Goal: Task Accomplishment & Management: Use online tool/utility

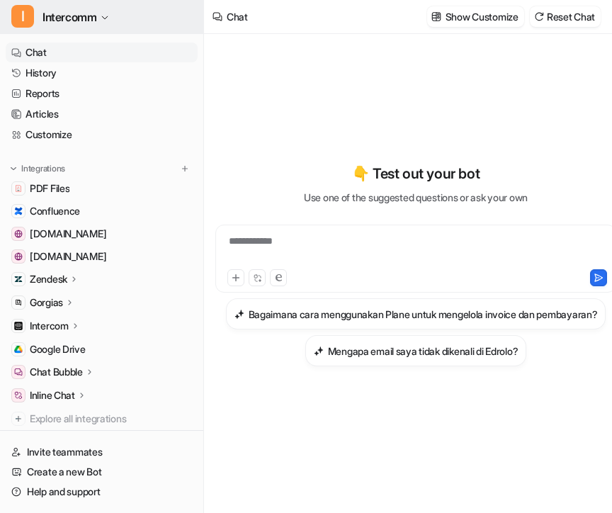
click at [84, 19] on span "Intercomm" at bounding box center [70, 17] width 54 height 20
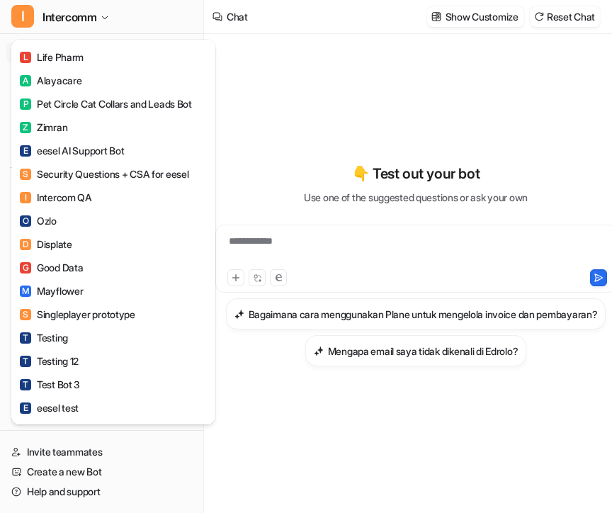
scroll to position [604, 0]
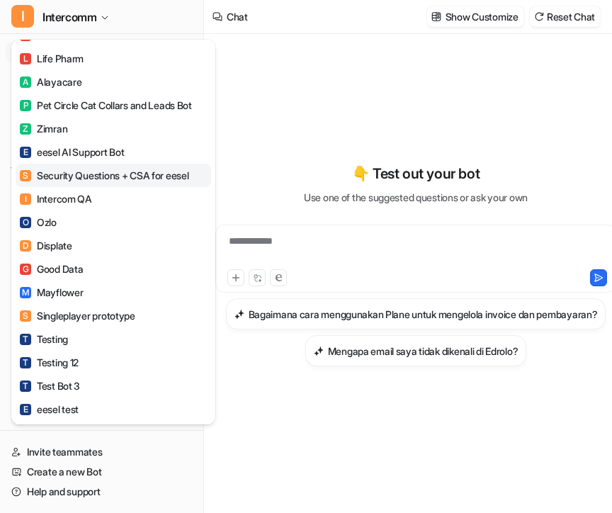
click at [91, 174] on div "S Security Questions + CSA for eesel" at bounding box center [104, 175] width 169 height 15
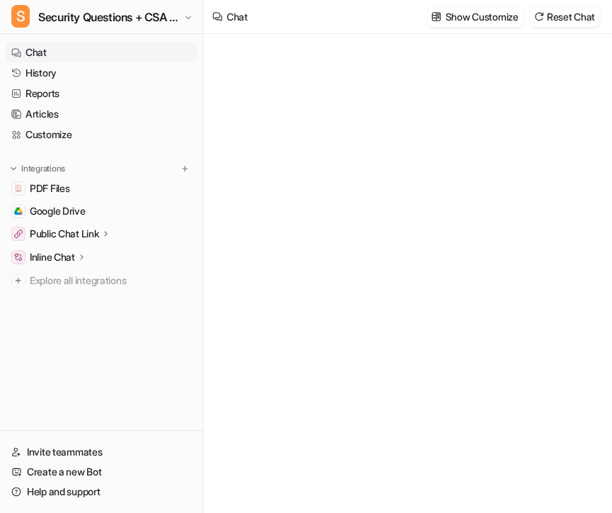
type textarea "**********"
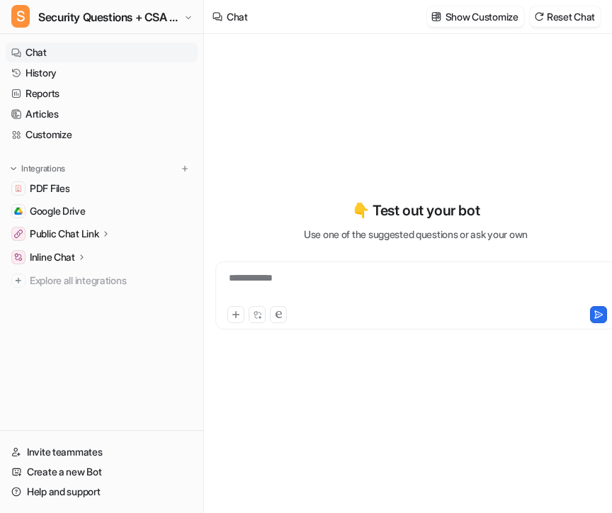
click at [344, 283] on div "**********" at bounding box center [416, 287] width 394 height 33
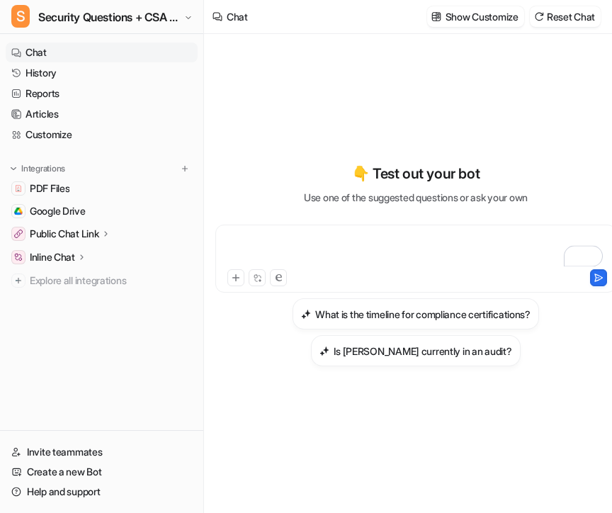
paste div "To enrich screen reader interactions, please activate Accessibility in Grammarl…"
click at [592, 277] on button at bounding box center [598, 277] width 17 height 17
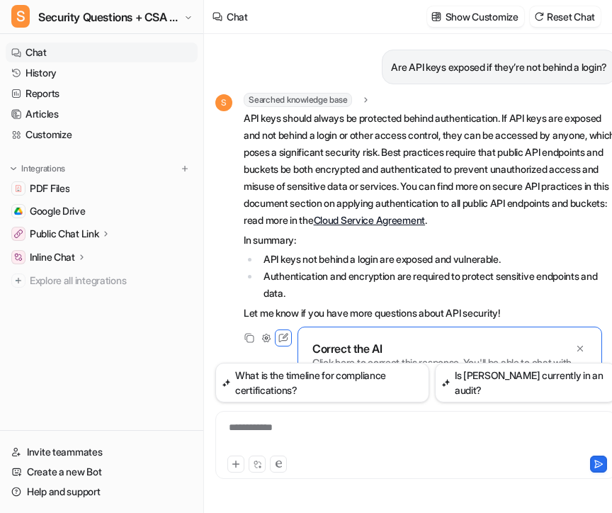
scroll to position [13, 0]
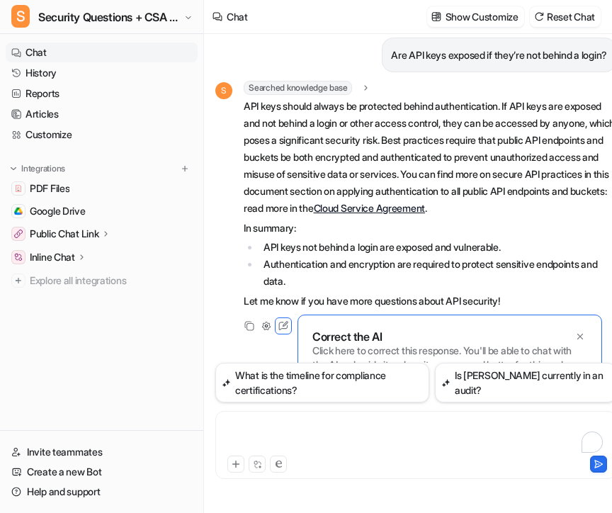
click at [291, 432] on div "To enrich screen reader interactions, please activate Accessibility in Grammarl…" at bounding box center [416, 436] width 394 height 33
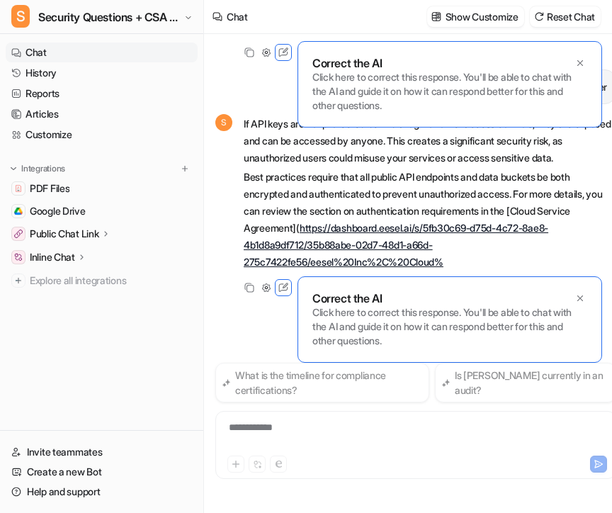
scroll to position [272, 0]
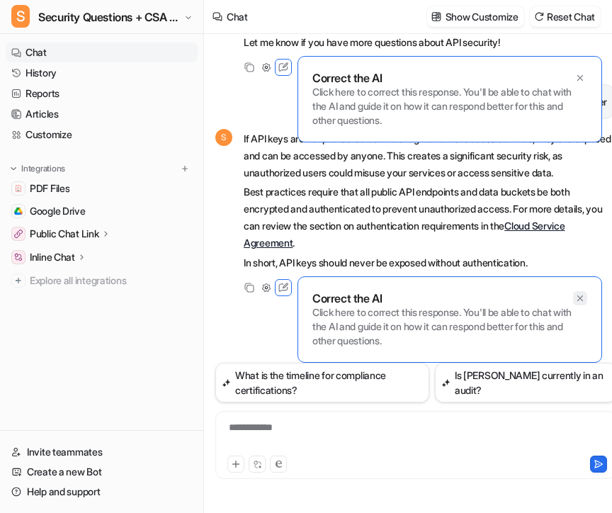
click at [583, 295] on icon at bounding box center [580, 298] width 10 height 10
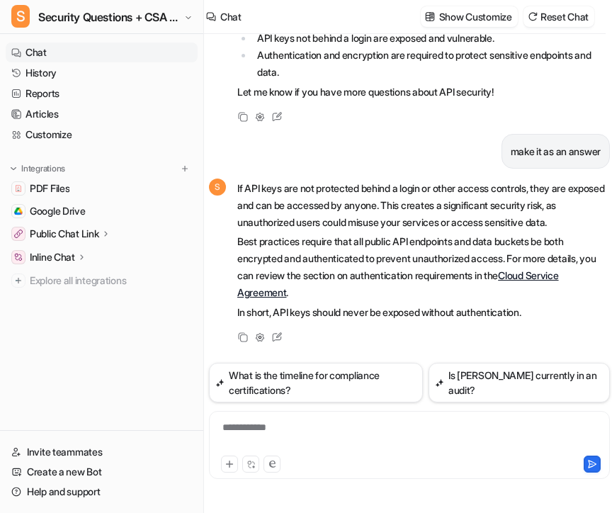
scroll to position [0, 4]
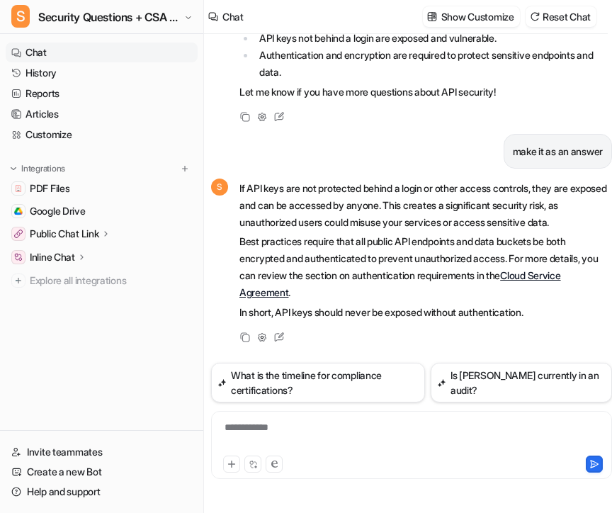
click at [334, 425] on div "**********" at bounding box center [412, 436] width 394 height 33
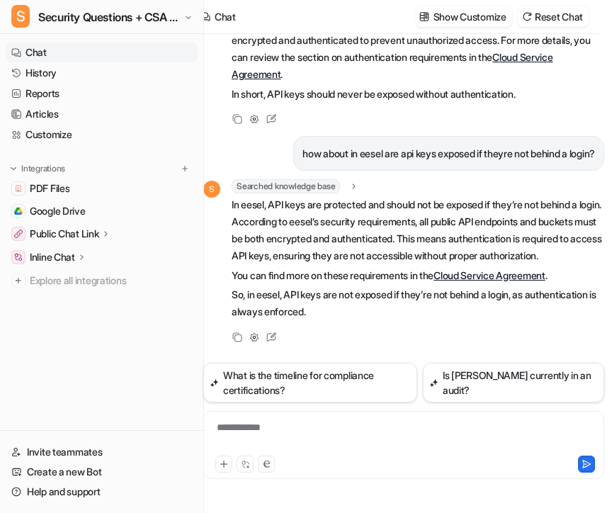
scroll to position [0, 7]
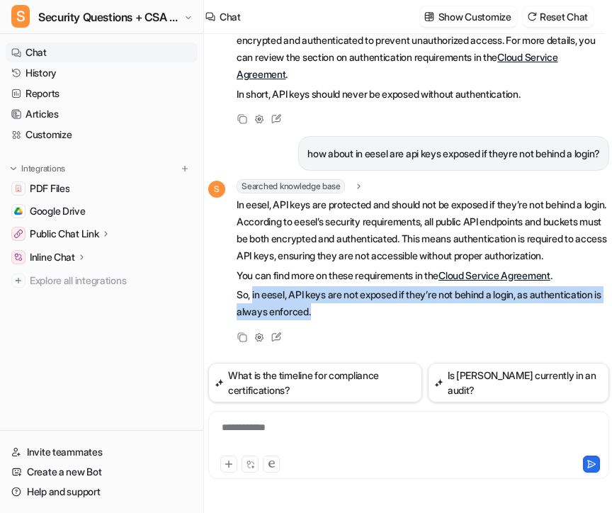
drag, startPoint x: 254, startPoint y: 298, endPoint x: 420, endPoint y: 305, distance: 166.6
click at [420, 306] on p "So, in eesel, API keys are not exposed if they’re not behind a login, as authen…" at bounding box center [423, 303] width 373 height 34
copy p "in eesel, API keys are not exposed if they’re not behind a login, as authentica…"
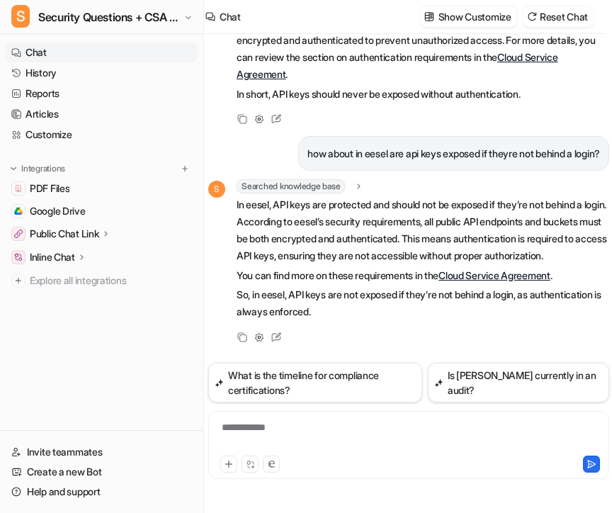
click at [344, 438] on div "**********" at bounding box center [409, 436] width 394 height 33
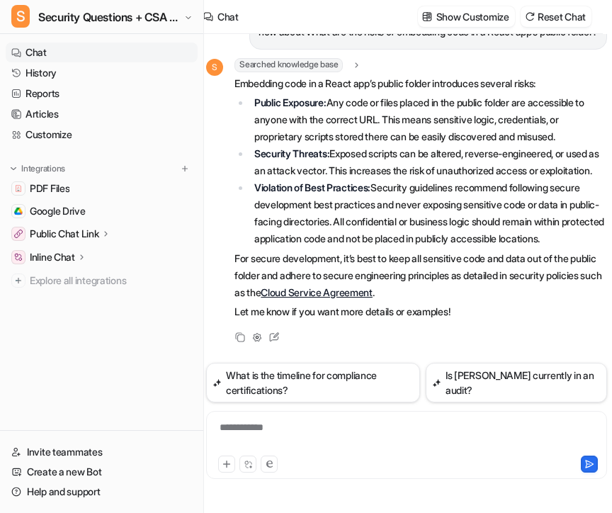
scroll to position [830, 0]
click at [289, 438] on div "**********" at bounding box center [407, 436] width 394 height 33
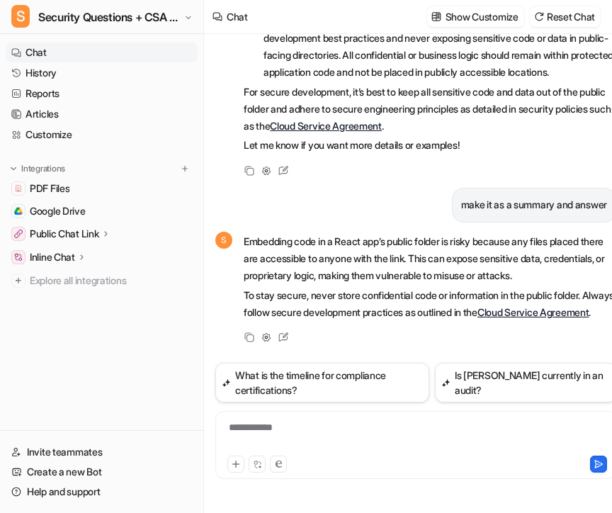
scroll to position [0, 17]
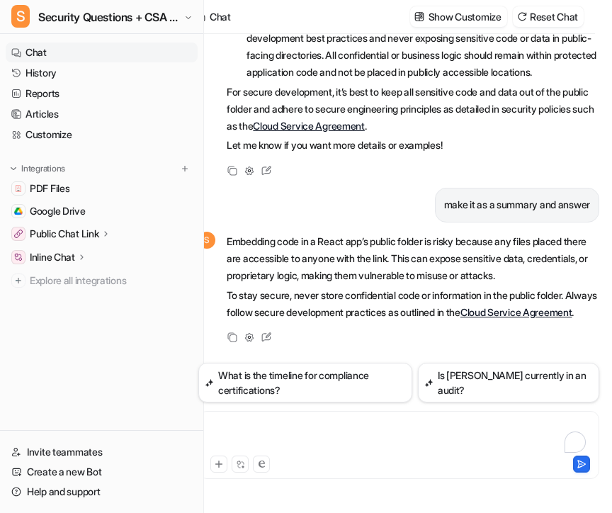
click at [356, 447] on div "To enrich screen reader interactions, please activate Accessibility in Grammarl…" at bounding box center [399, 436] width 394 height 33
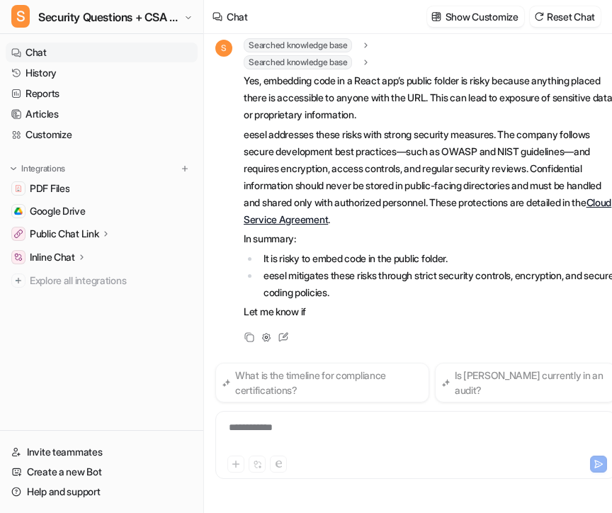
scroll to position [1373, 0]
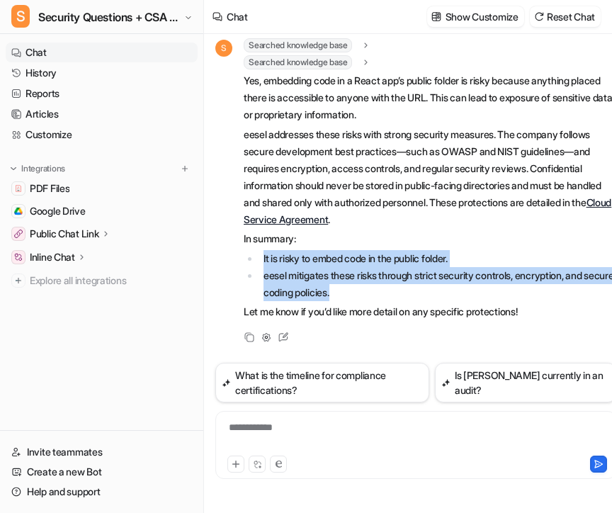
drag, startPoint x: 377, startPoint y: 300, endPoint x: 257, endPoint y: 260, distance: 126.3
click at [257, 260] on ul "It is risky to embed code in the public folder. eesel mitigates these risks thr…" at bounding box center [430, 275] width 373 height 51
copy ul "It is risky to embed code in the public folder. eesel mitigates these risks thr…"
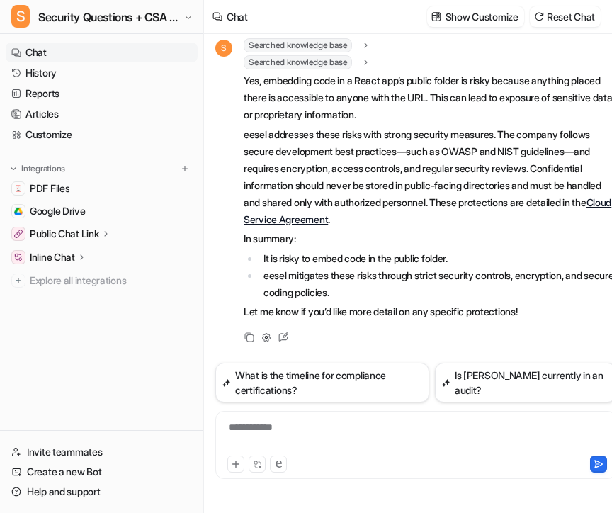
click at [270, 436] on div "**********" at bounding box center [416, 436] width 394 height 33
click at [270, 436] on div "To enrich screen reader interactions, please activate Accessibility in Grammarl…" at bounding box center [416, 436] width 394 height 33
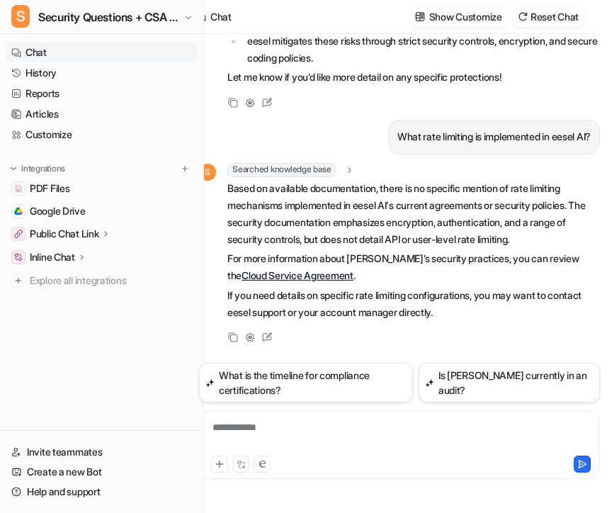
scroll to position [0, 17]
click at [374, 446] on div "**********" at bounding box center [399, 436] width 394 height 33
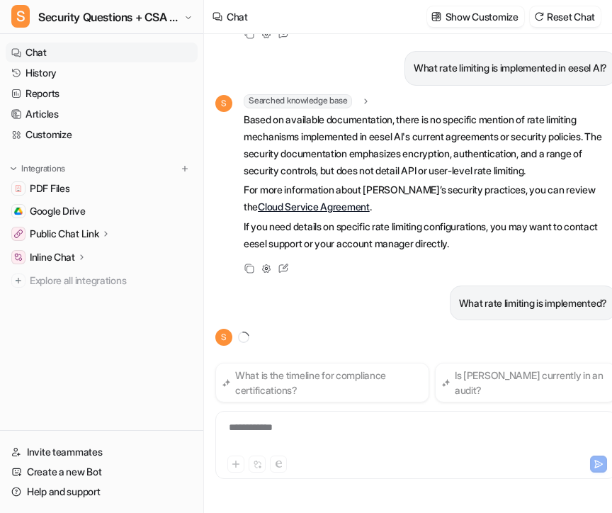
scroll to position [1700, 0]
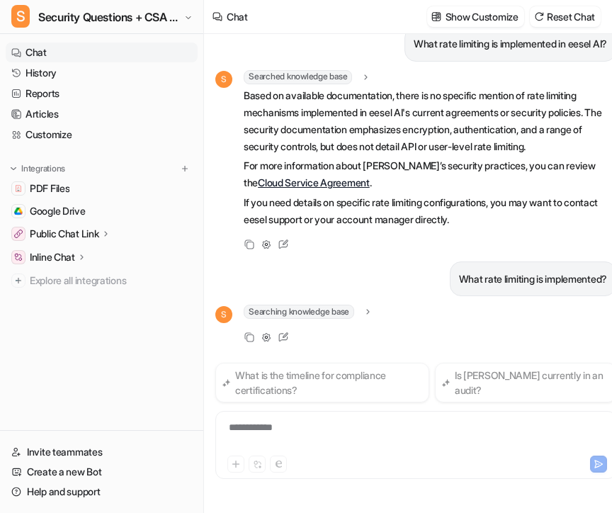
click at [336, 424] on div "**********" at bounding box center [416, 436] width 394 height 33
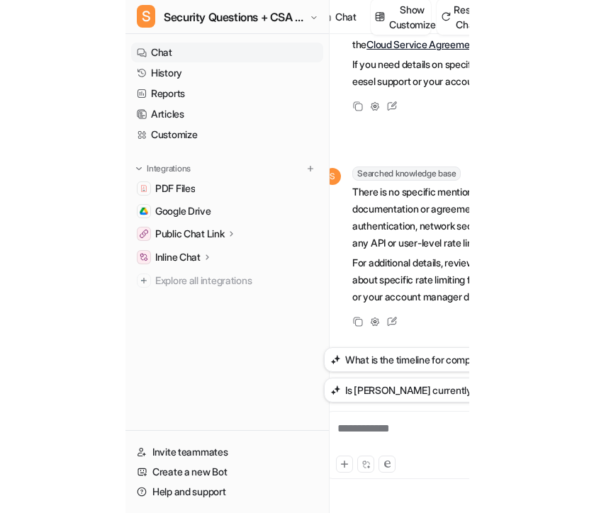
scroll to position [1839, 0]
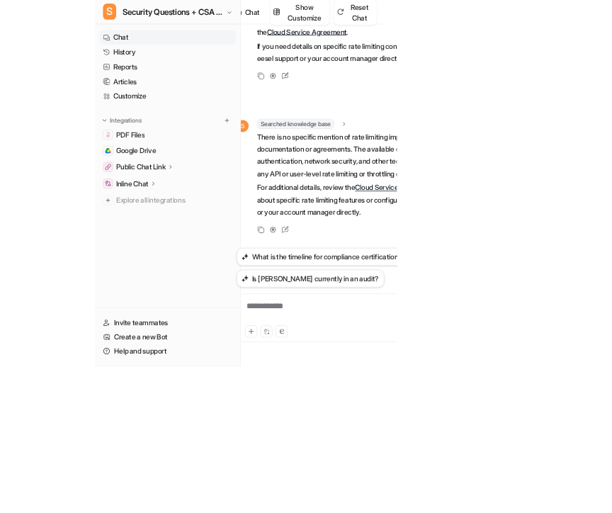
scroll to position [1823, 0]
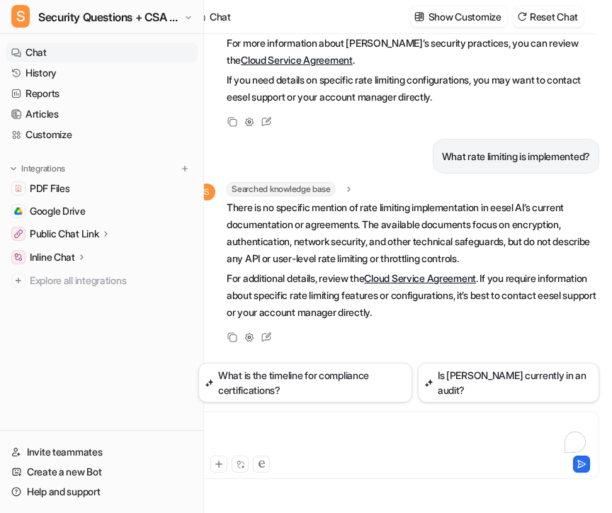
click at [312, 426] on div "To enrich screen reader interactions, please activate Accessibility in Grammarl…" at bounding box center [399, 436] width 394 height 33
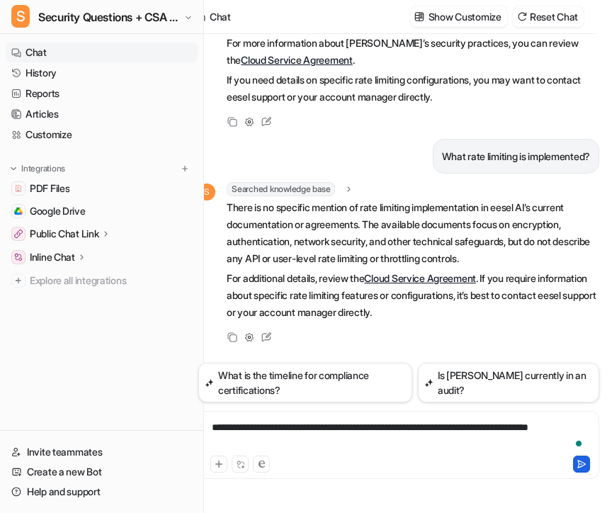
click at [582, 465] on icon at bounding box center [582, 463] width 8 height 7
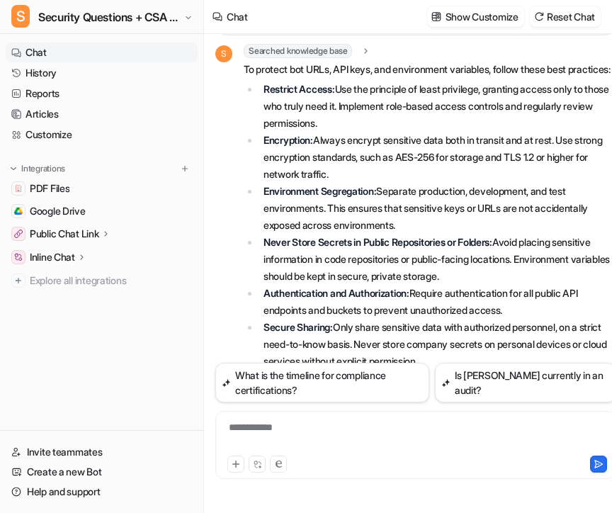
scroll to position [2121, 0]
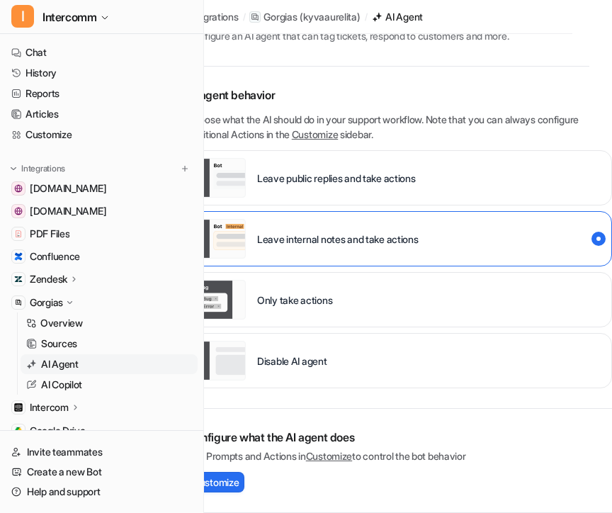
scroll to position [30, 0]
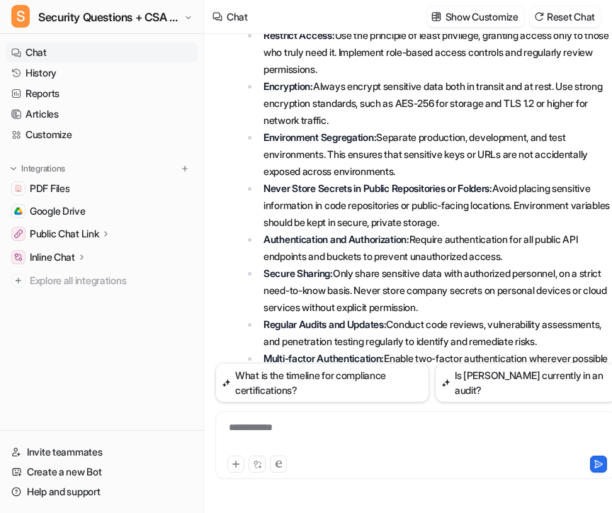
scroll to position [2188, 0]
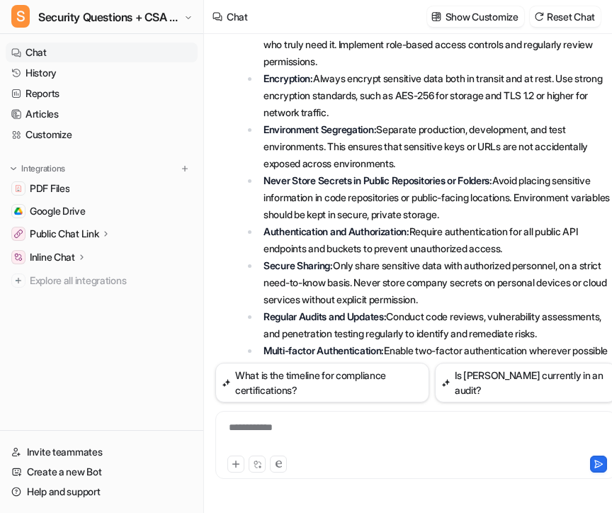
click at [329, 436] on div "**********" at bounding box center [416, 436] width 394 height 33
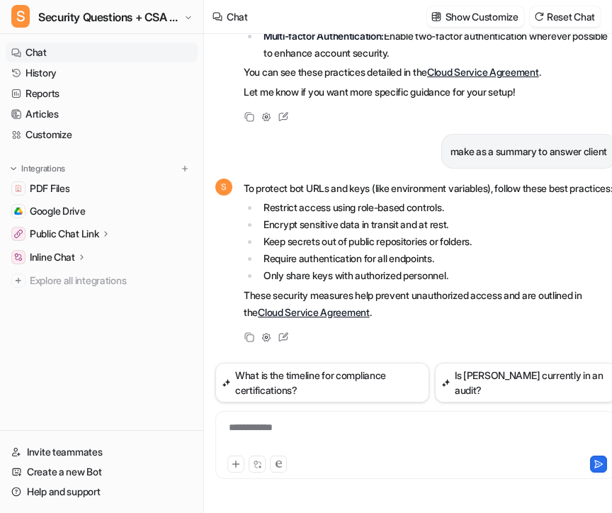
scroll to position [2621, 0]
click at [401, 448] on div "To enrich screen reader interactions, please activate Accessibility in Grammarl…" at bounding box center [416, 436] width 394 height 33
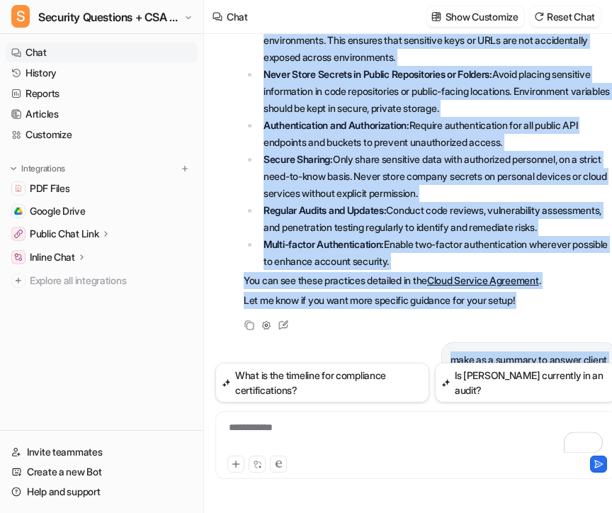
scroll to position [2333, 0]
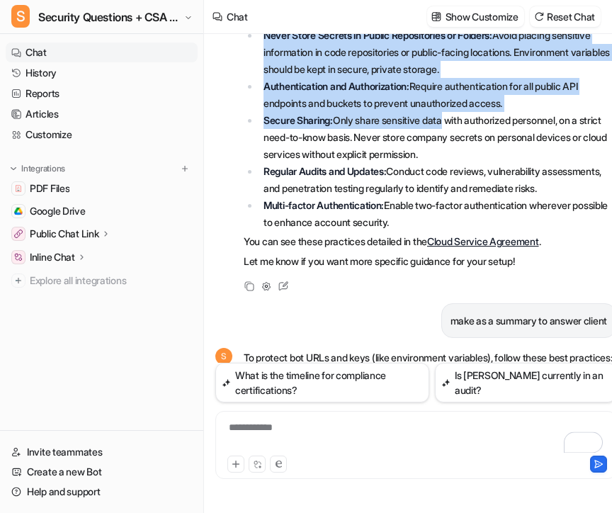
drag, startPoint x: 256, startPoint y: 145, endPoint x: 450, endPoint y: 210, distance: 204.1
click at [450, 210] on ul "Restrict Access: Use the principle of least privilege, granting access only to …" at bounding box center [430, 52] width 373 height 357
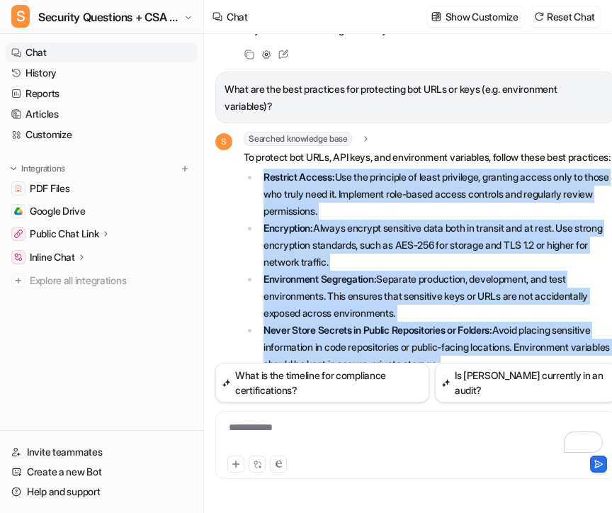
scroll to position [2073, 0]
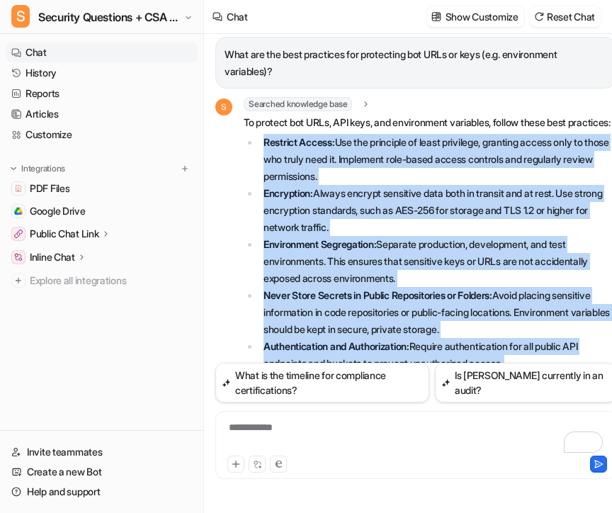
click at [442, 185] on li "Restrict Access: Use the principle of least privilege, granting access only to …" at bounding box center [437, 159] width 357 height 51
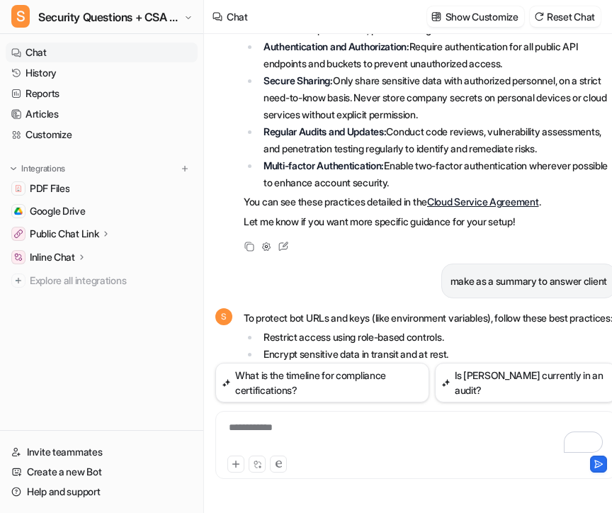
scroll to position [2621, 0]
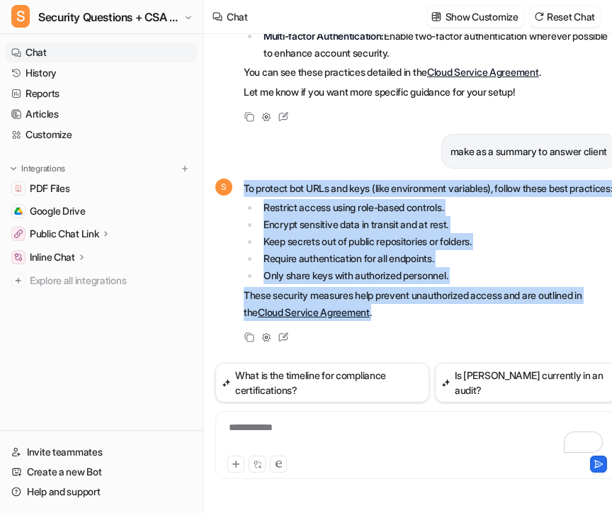
drag, startPoint x: 244, startPoint y: 166, endPoint x: 386, endPoint y: 315, distance: 204.9
click at [386, 315] on span "To protect bot URLs and keys (like environment variables), follow these best pr…" at bounding box center [430, 250] width 373 height 141
copy span "To protect bot URLs and keys (like environment variables), follow these best pr…"
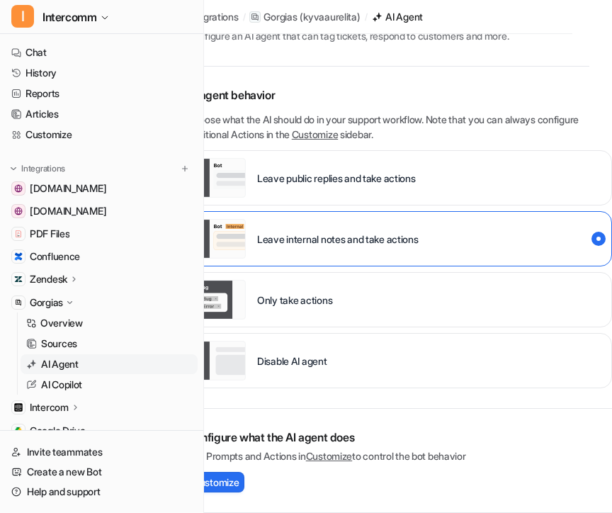
scroll to position [30, 0]
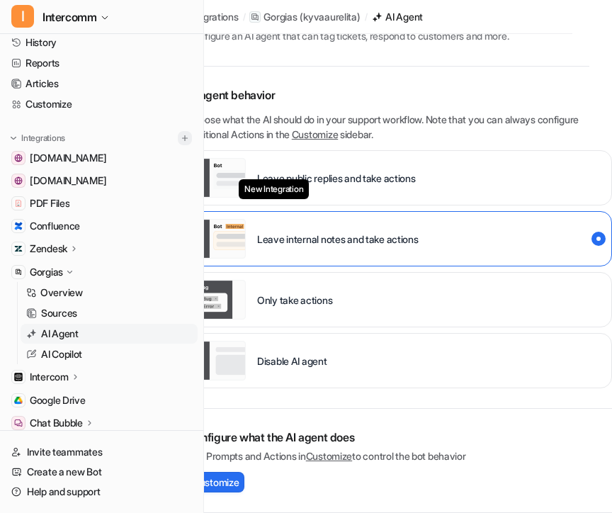
click at [184, 137] on img at bounding box center [185, 138] width 10 height 10
click at [188, 140] on img at bounding box center [185, 138] width 10 height 10
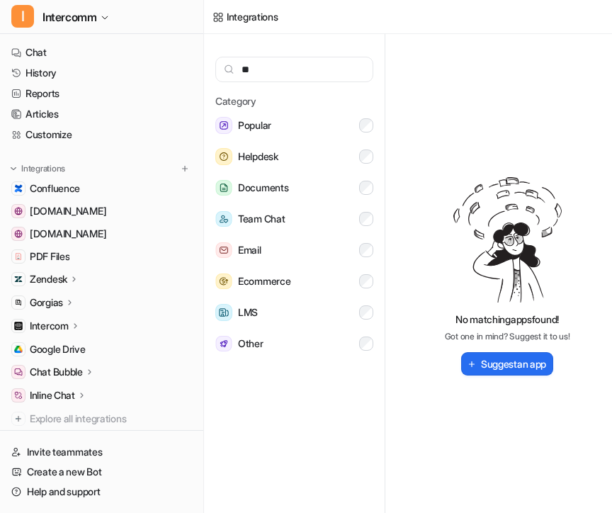
type input "*"
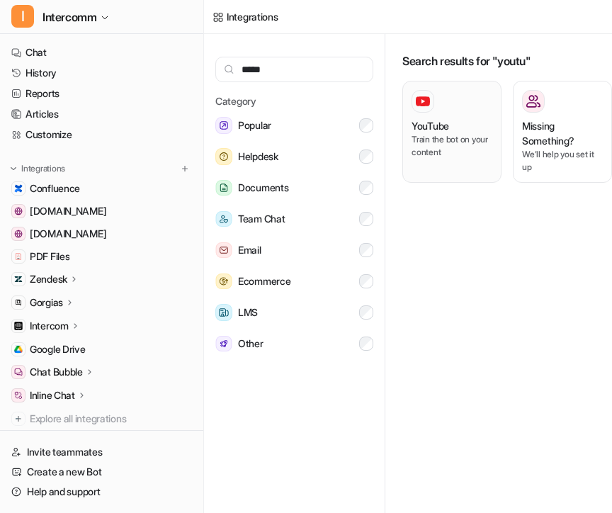
type input "*****"
click at [481, 108] on div at bounding box center [452, 101] width 81 height 23
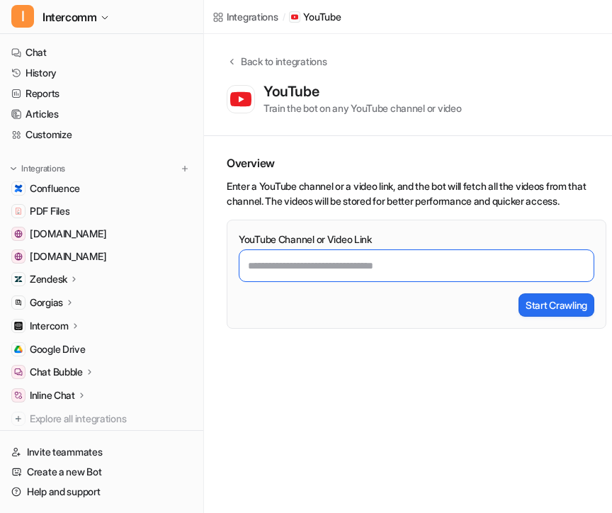
click at [419, 272] on input "YouTube Channel or Video Link" at bounding box center [417, 265] width 356 height 33
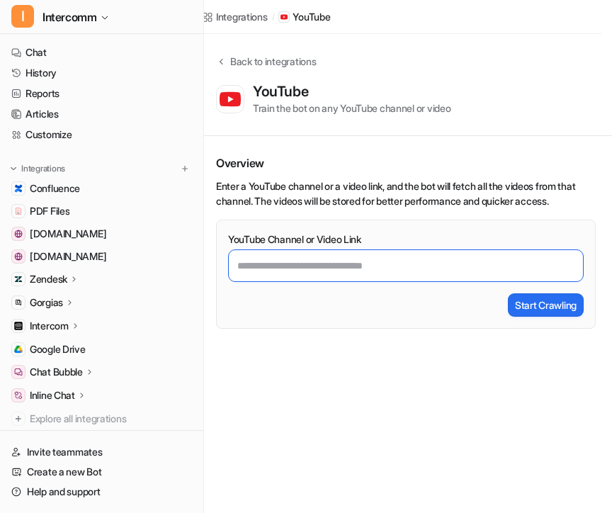
scroll to position [0, 13]
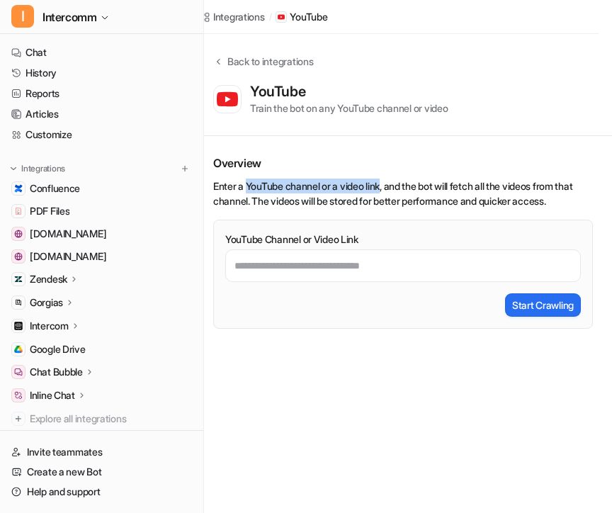
drag, startPoint x: 248, startPoint y: 189, endPoint x: 391, endPoint y: 188, distance: 143.1
click at [392, 188] on li "Enter a YouTube channel or a video link, and the bot will fetch all the videos …" at bounding box center [403, 194] width 380 height 30
copy li "YouTube channel or a video link"
click at [416, 191] on li "Enter a YouTube channel or a video link, and the bot will fetch all the videos …" at bounding box center [403, 194] width 380 height 30
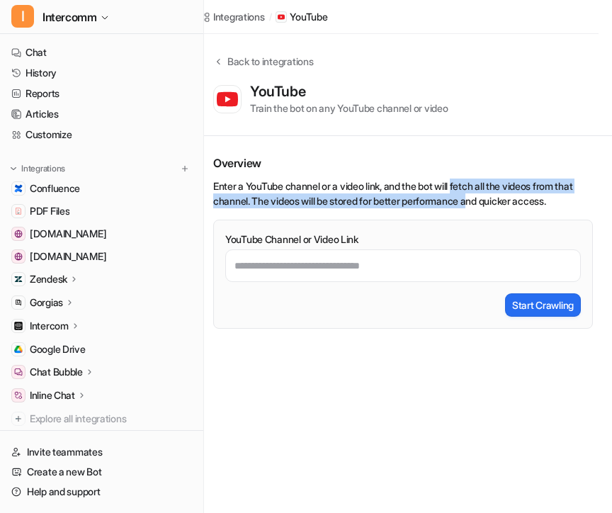
drag, startPoint x: 468, startPoint y: 185, endPoint x: 500, endPoint y: 194, distance: 33.9
click at [500, 194] on li "Enter a YouTube channel or a video link, and the bot will fetch all the videos …" at bounding box center [403, 194] width 380 height 30
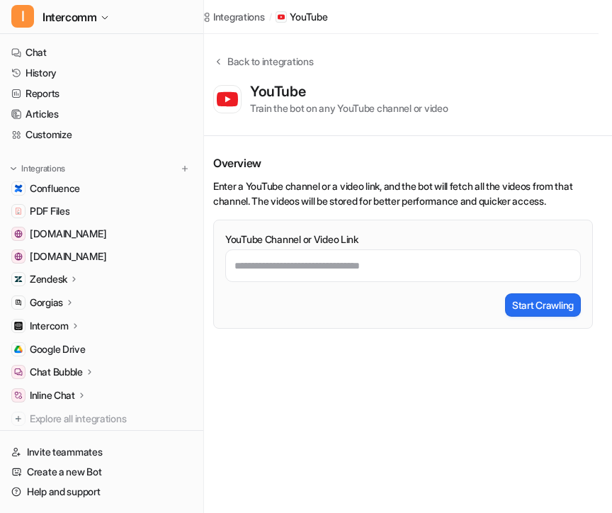
click at [493, 196] on li "Enter a YouTube channel or a video link, and the bot will fetch all the videos …" at bounding box center [403, 194] width 380 height 30
click at [498, 196] on li "Enter a YouTube channel or a video link, and the bot will fetch all the videos …" at bounding box center [403, 194] width 380 height 30
drag, startPoint x: 468, startPoint y: 185, endPoint x: 268, endPoint y: 205, distance: 200.0
click at [269, 205] on li "Enter a YouTube channel or a video link, and the bot will fetch all the videos …" at bounding box center [403, 194] width 380 height 30
copy li "fetch all the videos from that channel"
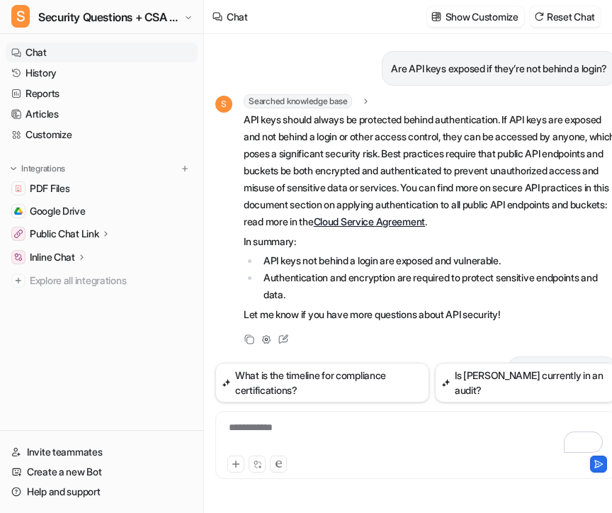
scroll to position [2621, 0]
